Goal: Check status: Check status

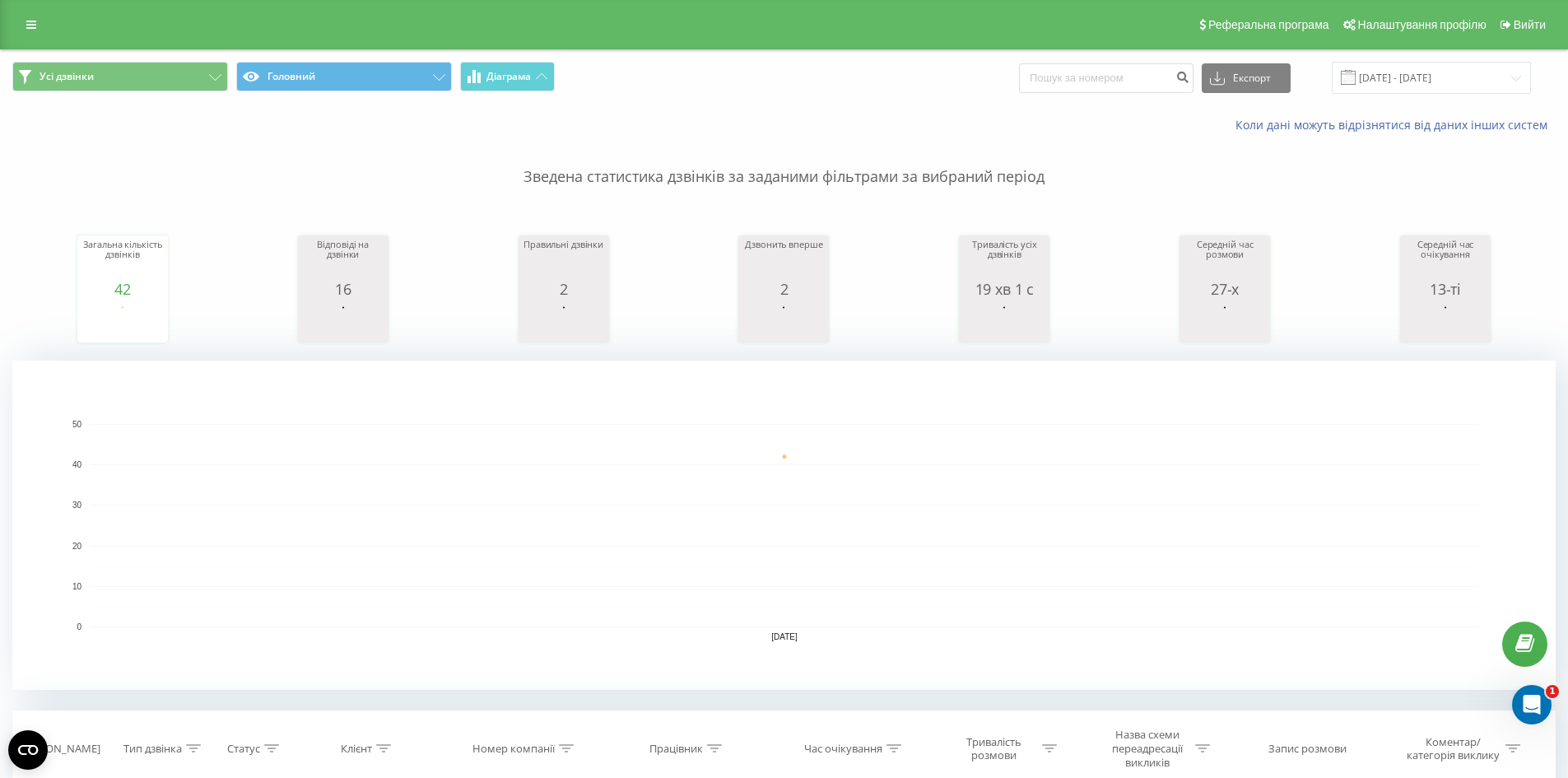
click at [730, 128] on div "Коли дані можуть відрізнятися від даних інших систем" at bounding box center [1077, 124] width 979 height 16
click at [1425, 84] on input "[DATE] - [DATE]" at bounding box center [1431, 78] width 199 height 32
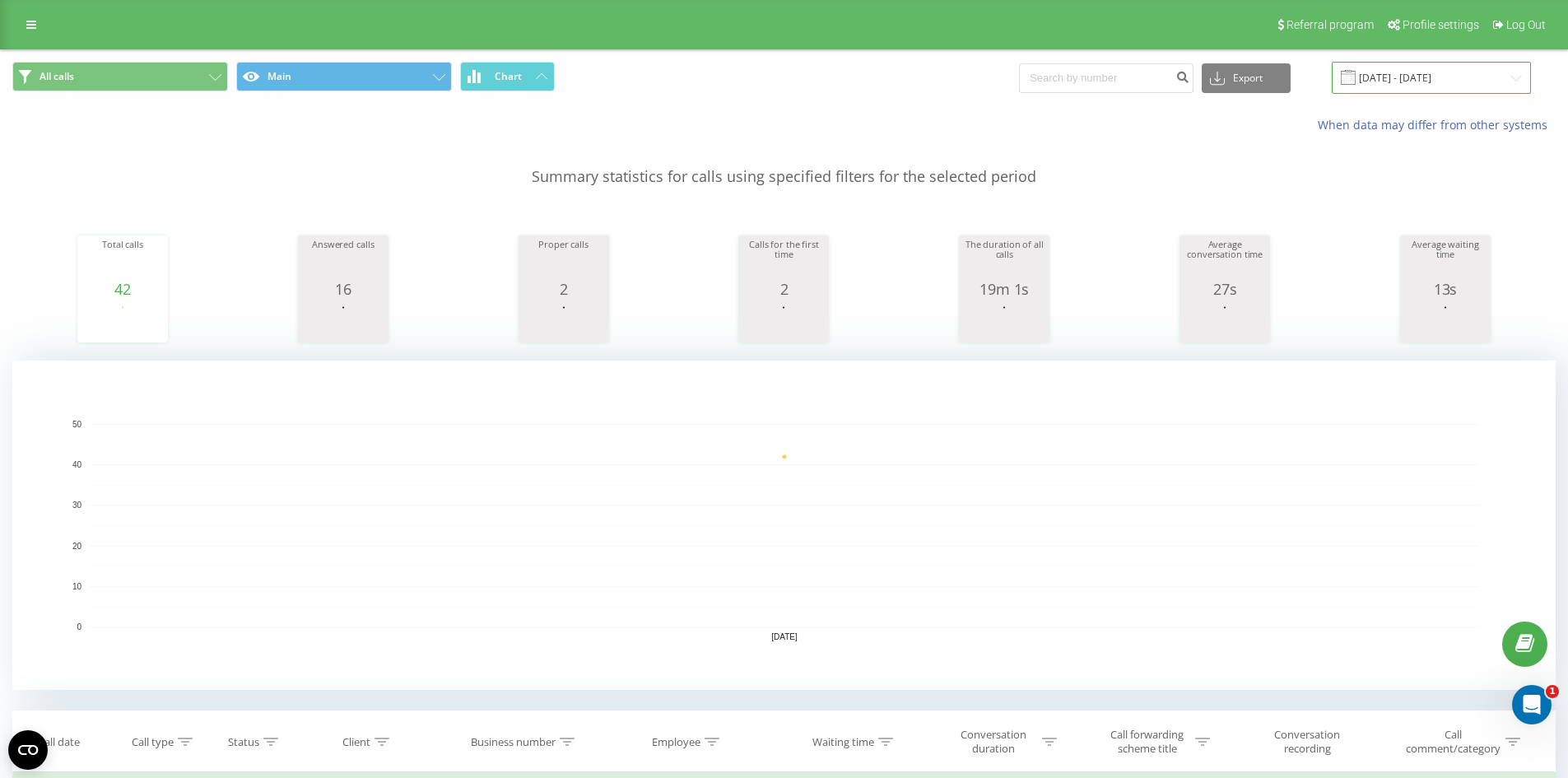
click at [1455, 68] on input "[DATE] - [DATE]" at bounding box center [1431, 78] width 199 height 32
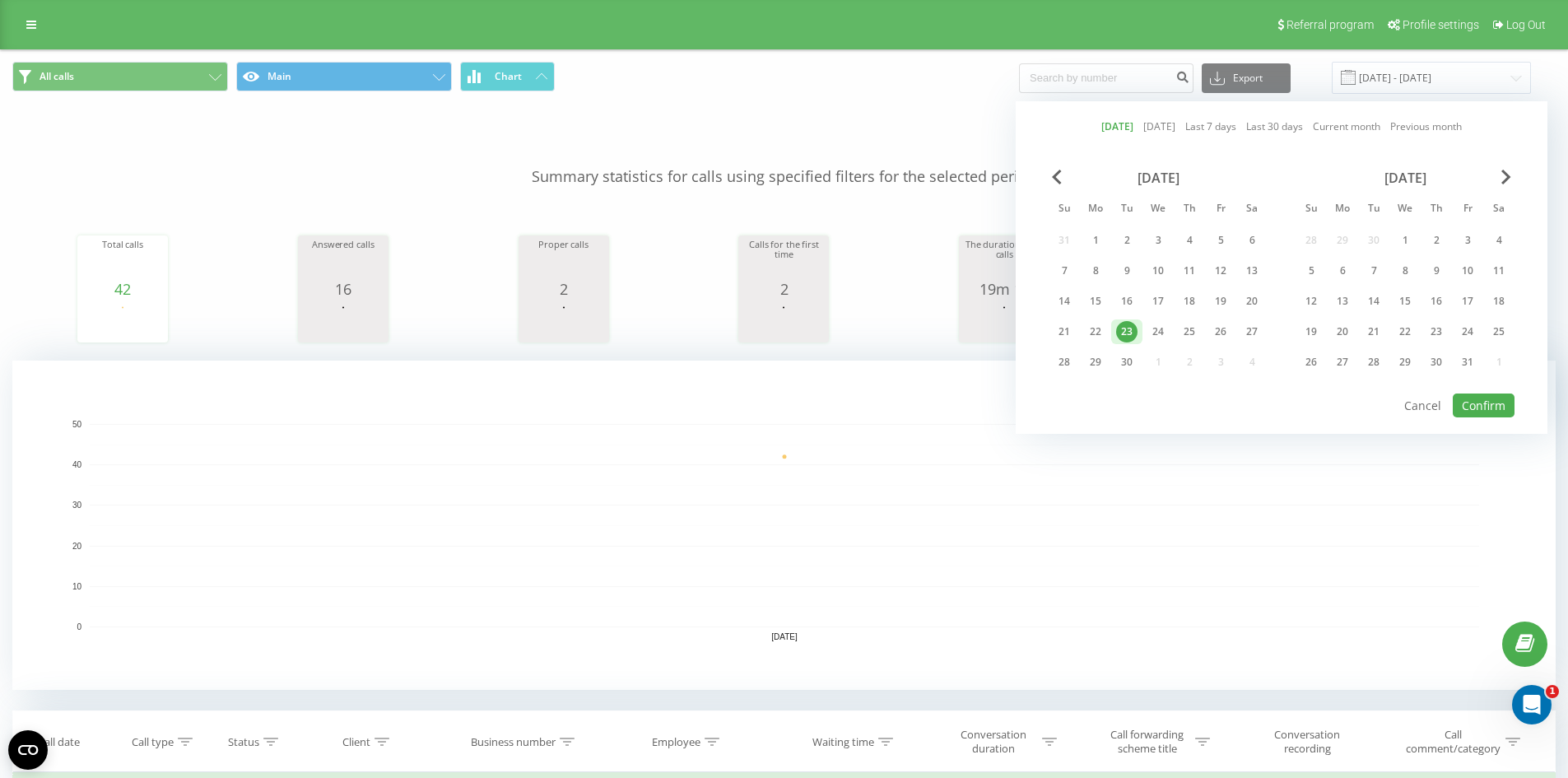
click at [1121, 333] on div "23" at bounding box center [1126, 332] width 22 height 22
click at [1485, 404] on button "Confirm" at bounding box center [1483, 405] width 62 height 24
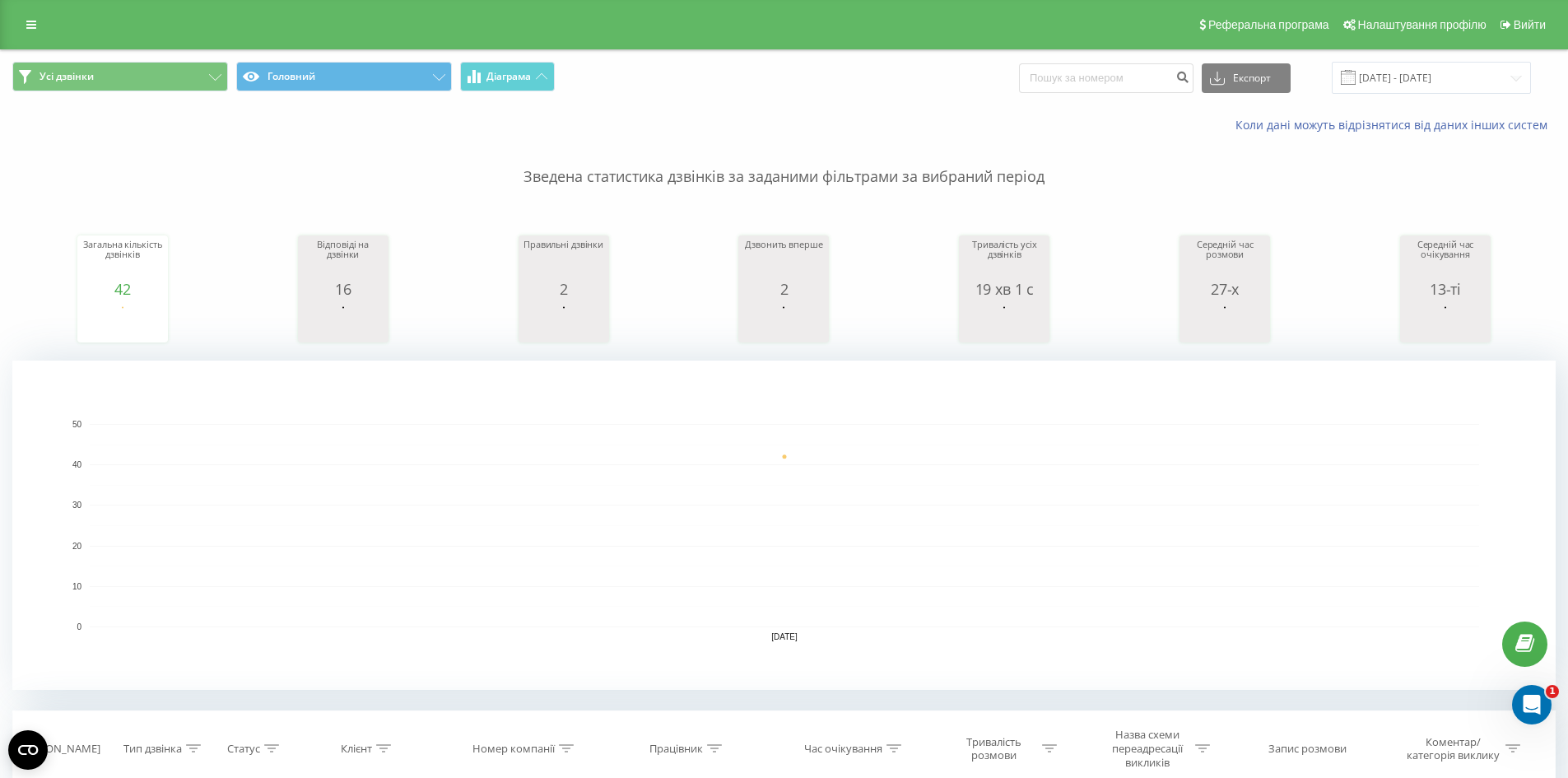
click at [929, 94] on div "Усі дзвінки Головний Діаграма Експорт .csv .xls .xlsx [DATE] - [DATE]" at bounding box center [784, 78] width 1542 height 32
click at [879, 121] on div "Коли дані можуть відрізнятися від даних інших систем" at bounding box center [1077, 124] width 979 height 16
click at [798, 118] on div "Коли дані можуть відрізнятися від даних інших систем" at bounding box center [1077, 124] width 979 height 16
click at [892, 101] on div "Усі дзвінки Головний Діаграма Експорт .csv .xls .xlsx [DATE] - [DATE]" at bounding box center [784, 78] width 1566 height 55
